Goal: Task Accomplishment & Management: Complete application form

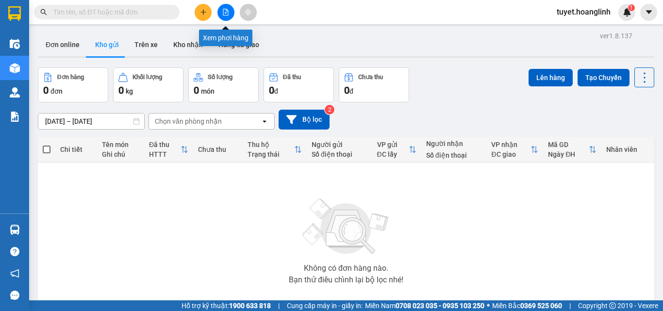
click at [229, 17] on button at bounding box center [225, 12] width 17 height 17
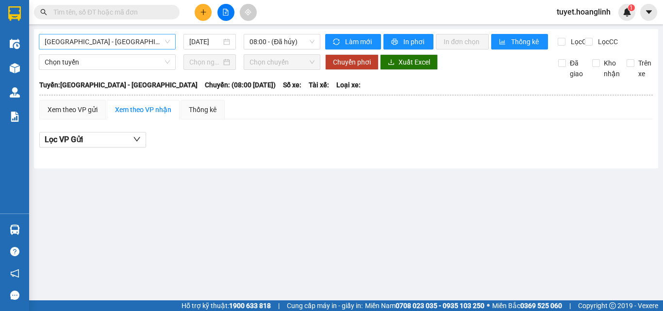
click at [148, 48] on span "[GEOGRAPHIC_DATA] - [GEOGRAPHIC_DATA]" at bounding box center [107, 41] width 125 height 15
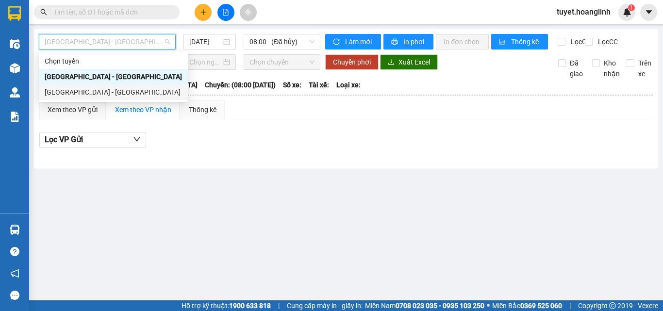
click at [130, 90] on div "[GEOGRAPHIC_DATA] - [GEOGRAPHIC_DATA]" at bounding box center [113, 92] width 137 height 11
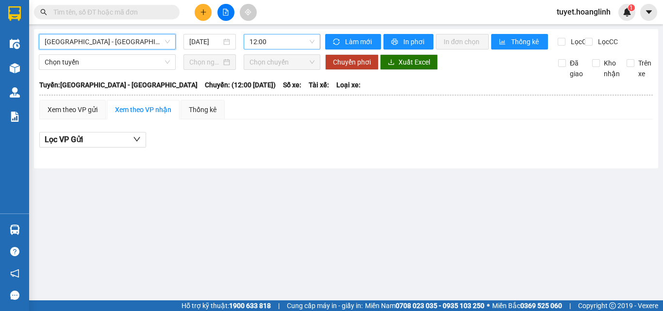
click at [287, 46] on span "12:00" at bounding box center [281, 41] width 65 height 15
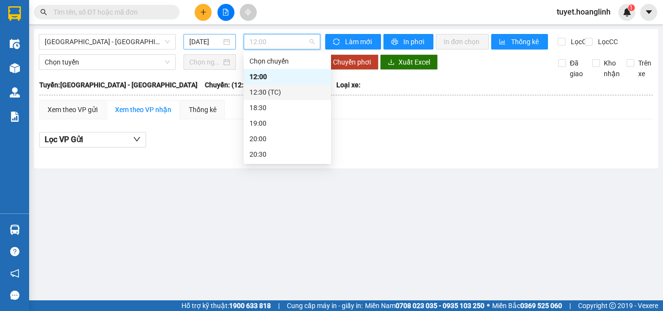
click at [205, 48] on div "[DATE]" at bounding box center [209, 42] width 52 height 16
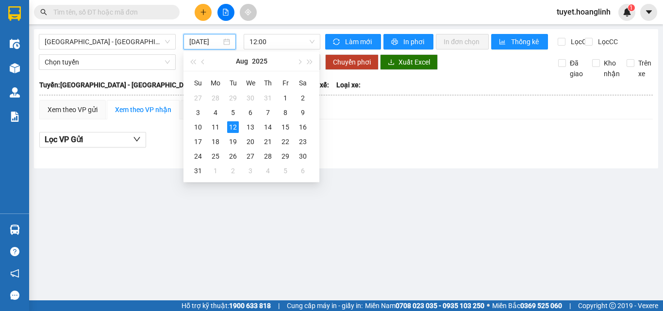
click at [207, 42] on input "[DATE]" at bounding box center [205, 41] width 32 height 11
click at [215, 127] on div "11" at bounding box center [216, 127] width 12 height 12
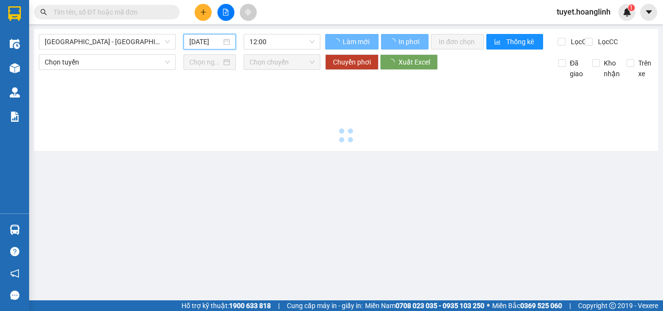
type input "[DATE]"
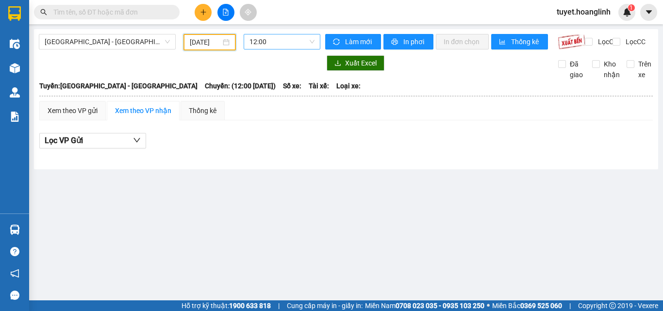
click at [307, 42] on span "12:00" at bounding box center [281, 41] width 65 height 15
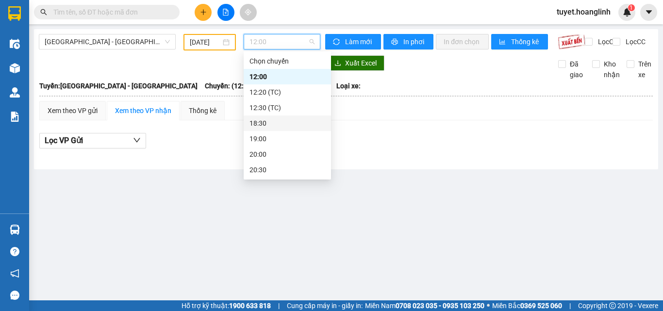
click at [267, 126] on div "18:30" at bounding box center [287, 123] width 76 height 11
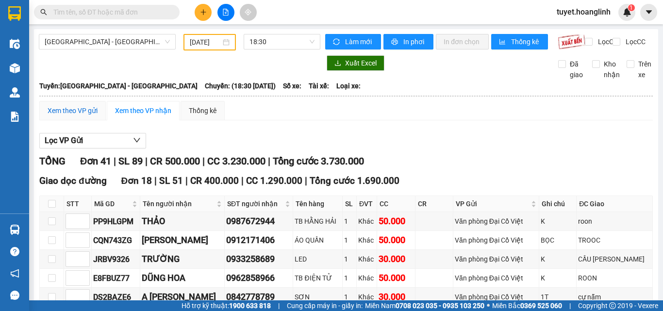
click at [73, 116] on div "Xem theo VP gửi" at bounding box center [73, 110] width 50 height 11
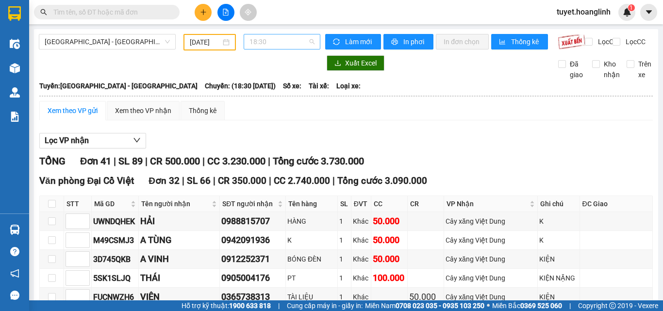
click at [287, 40] on span "18:30" at bounding box center [281, 41] width 65 height 15
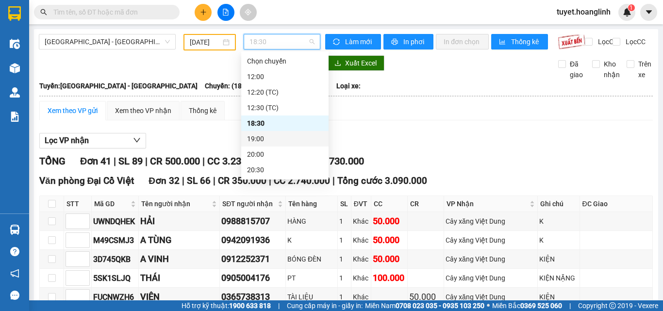
click at [277, 140] on div "19:00" at bounding box center [285, 138] width 76 height 11
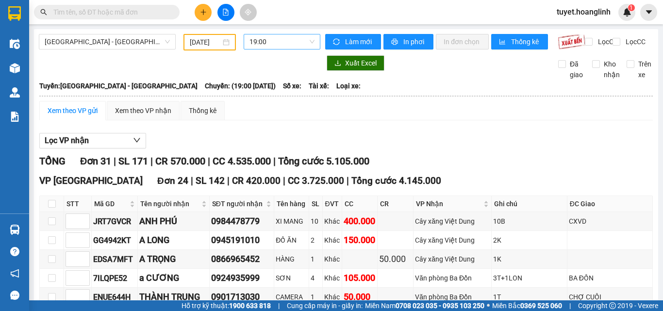
click at [274, 41] on span "19:00" at bounding box center [281, 41] width 65 height 15
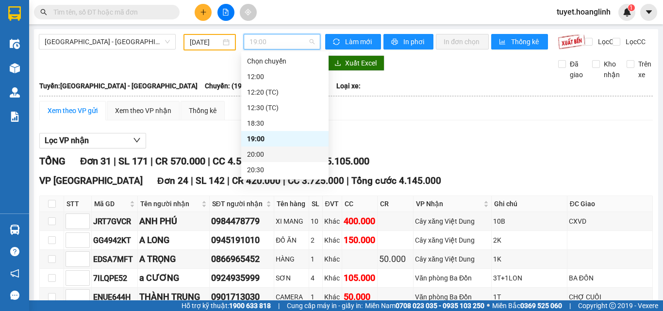
click at [267, 151] on div "20:00" at bounding box center [285, 154] width 76 height 11
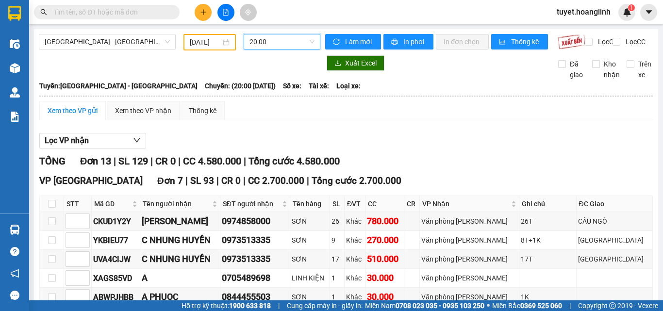
click at [285, 40] on span "20:00" at bounding box center [281, 41] width 65 height 15
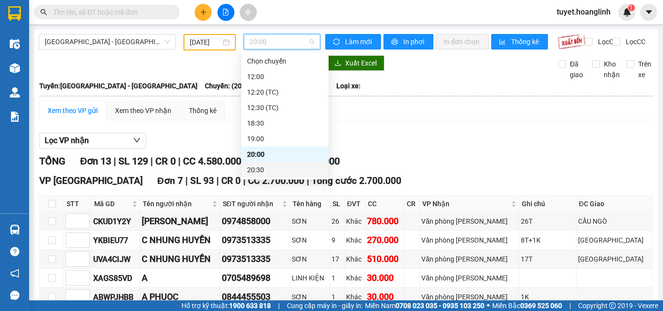
click at [263, 166] on div "20:30" at bounding box center [285, 170] width 76 height 11
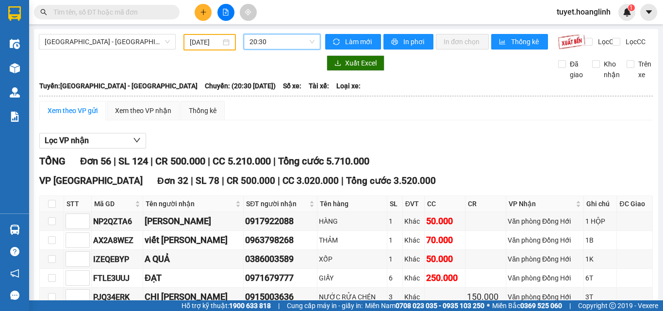
click at [261, 37] on span "20:30" at bounding box center [281, 41] width 65 height 15
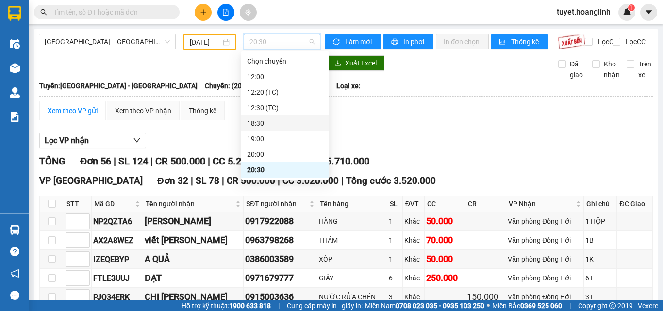
click at [277, 118] on div "18:30" at bounding box center [285, 123] width 76 height 11
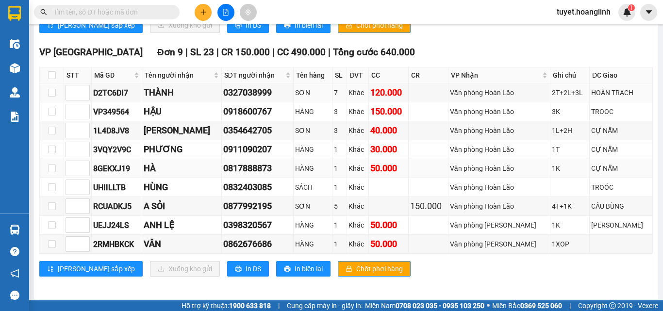
scroll to position [818, 0]
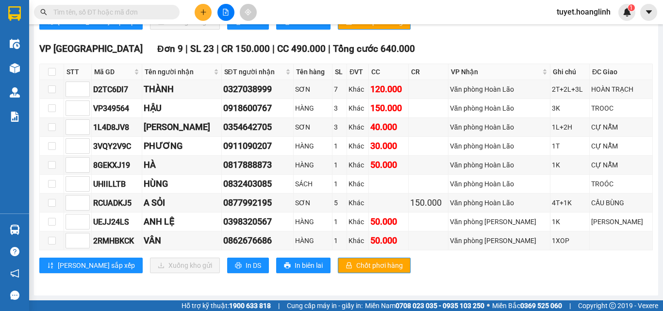
click at [203, 17] on button at bounding box center [203, 12] width 17 height 17
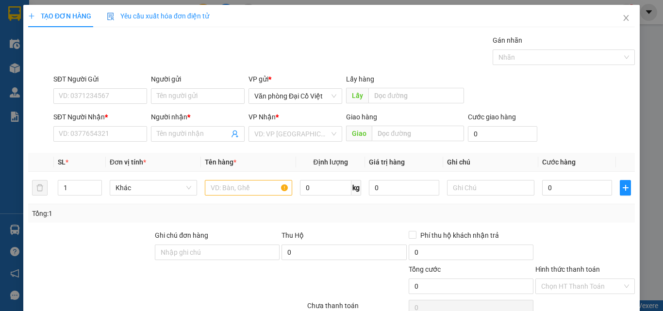
click at [112, 122] on div "SĐT Người Nhận *" at bounding box center [100, 117] width 94 height 11
click at [112, 126] on input "SĐT Người Nhận *" at bounding box center [100, 134] width 94 height 16
click at [111, 126] on div "SĐT Người Nhận *" at bounding box center [100, 119] width 94 height 15
click at [124, 138] on input "SĐT Người Nhận *" at bounding box center [100, 134] width 94 height 16
click at [130, 164] on span "Đơn vị tính *" at bounding box center [128, 162] width 36 height 8
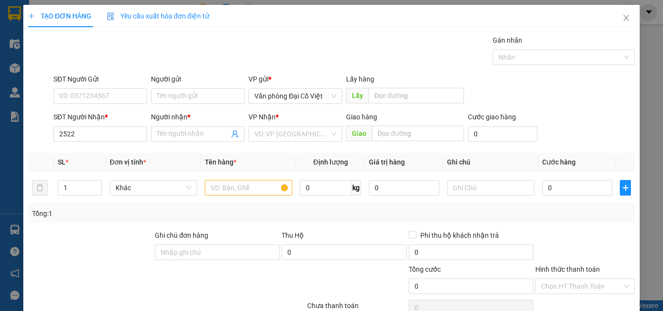
click at [134, 152] on div "Transit Pickup Surcharge Ids Transit Deliver Surcharge Ids Transit Deliver Surc…" at bounding box center [331, 202] width 607 height 335
click at [125, 136] on input "2522" at bounding box center [100, 134] width 94 height 16
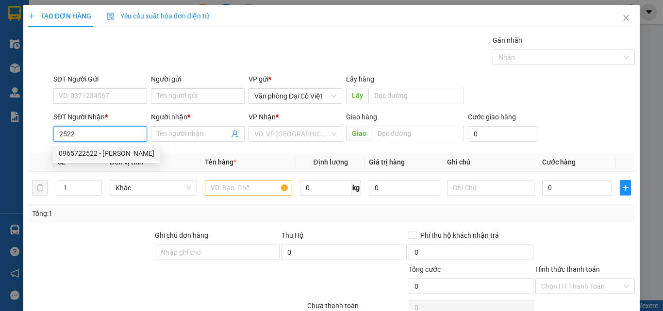
click at [111, 152] on div "0965722522 - [PERSON_NAME]" at bounding box center [107, 153] width 96 height 11
type input "0965722522"
type input "[PERSON_NAME]"
type input "150.000"
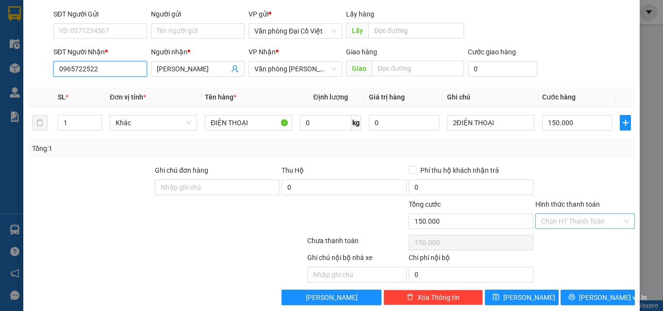
scroll to position [78, 0]
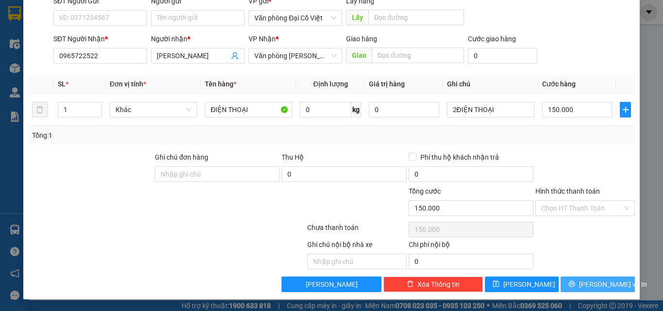
click at [598, 286] on span "[PERSON_NAME] và In" at bounding box center [613, 284] width 68 height 11
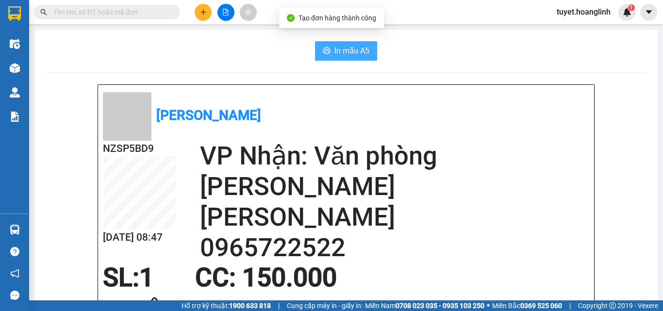
click at [342, 54] on span "In mẫu A5" at bounding box center [351, 51] width 35 height 12
